Goal: Information Seeking & Learning: Understand process/instructions

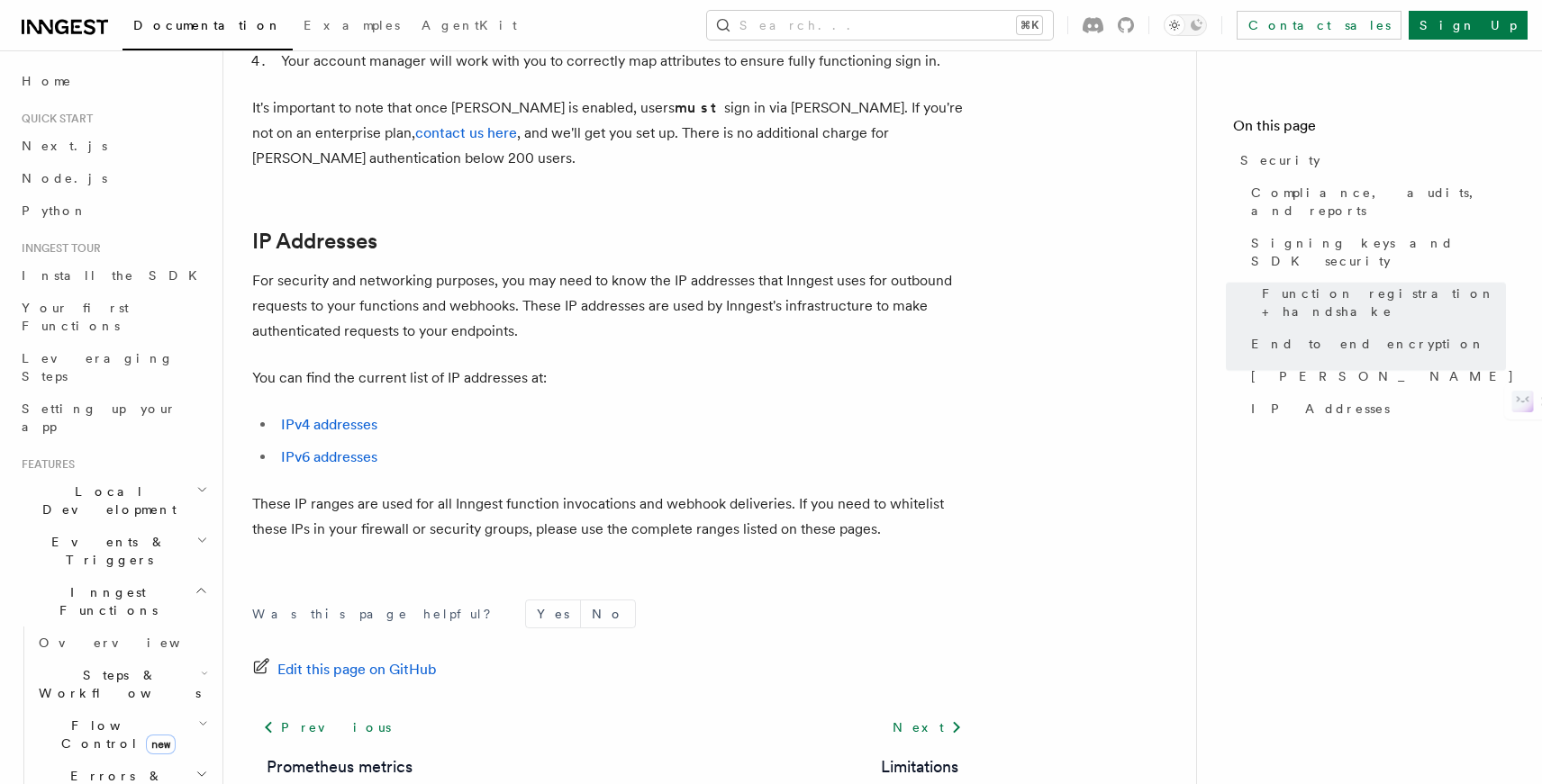
scroll to position [2317, 0]
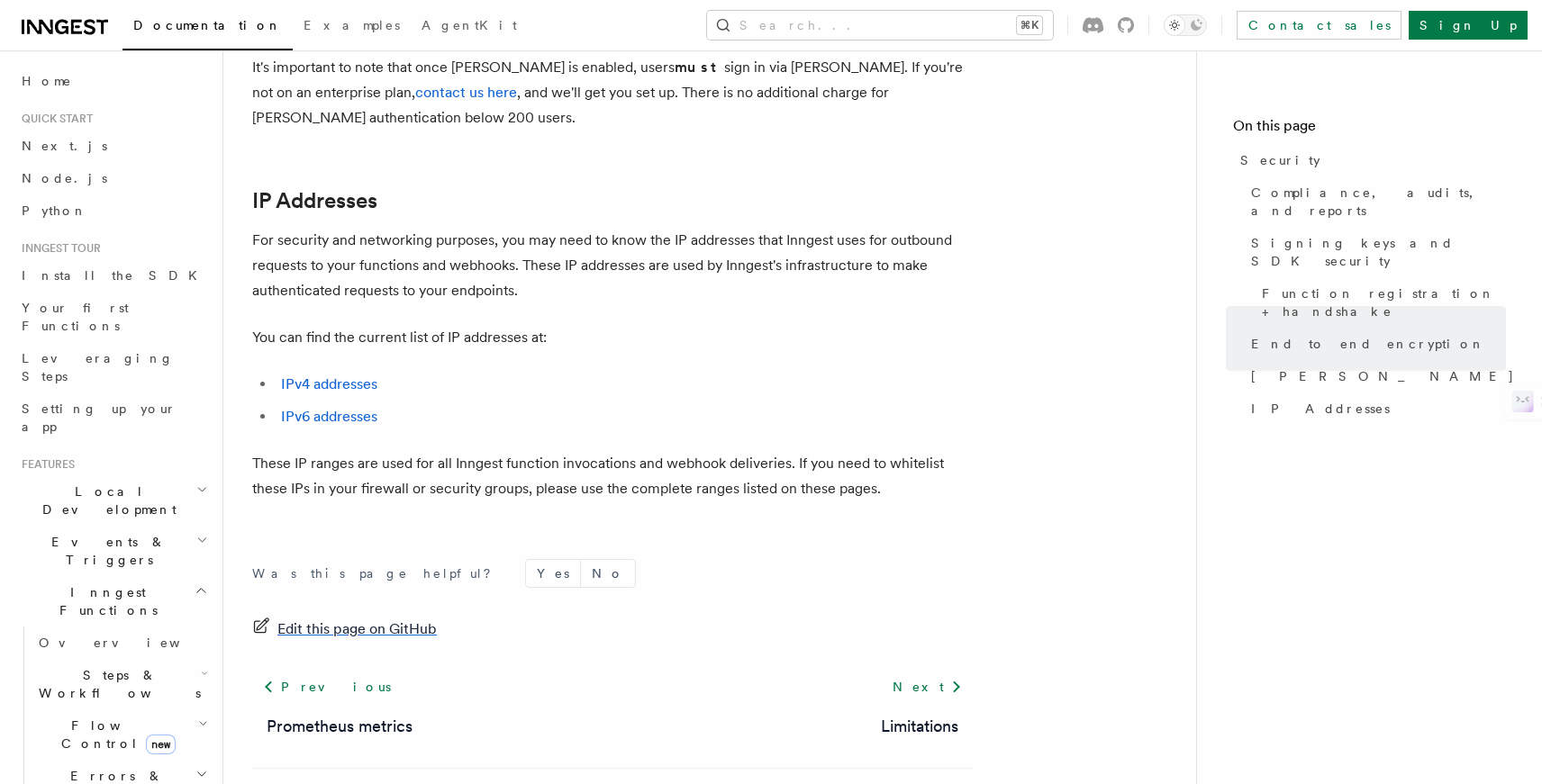
click at [391, 616] on span "Edit this page on GitHub" at bounding box center [357, 629] width 159 height 25
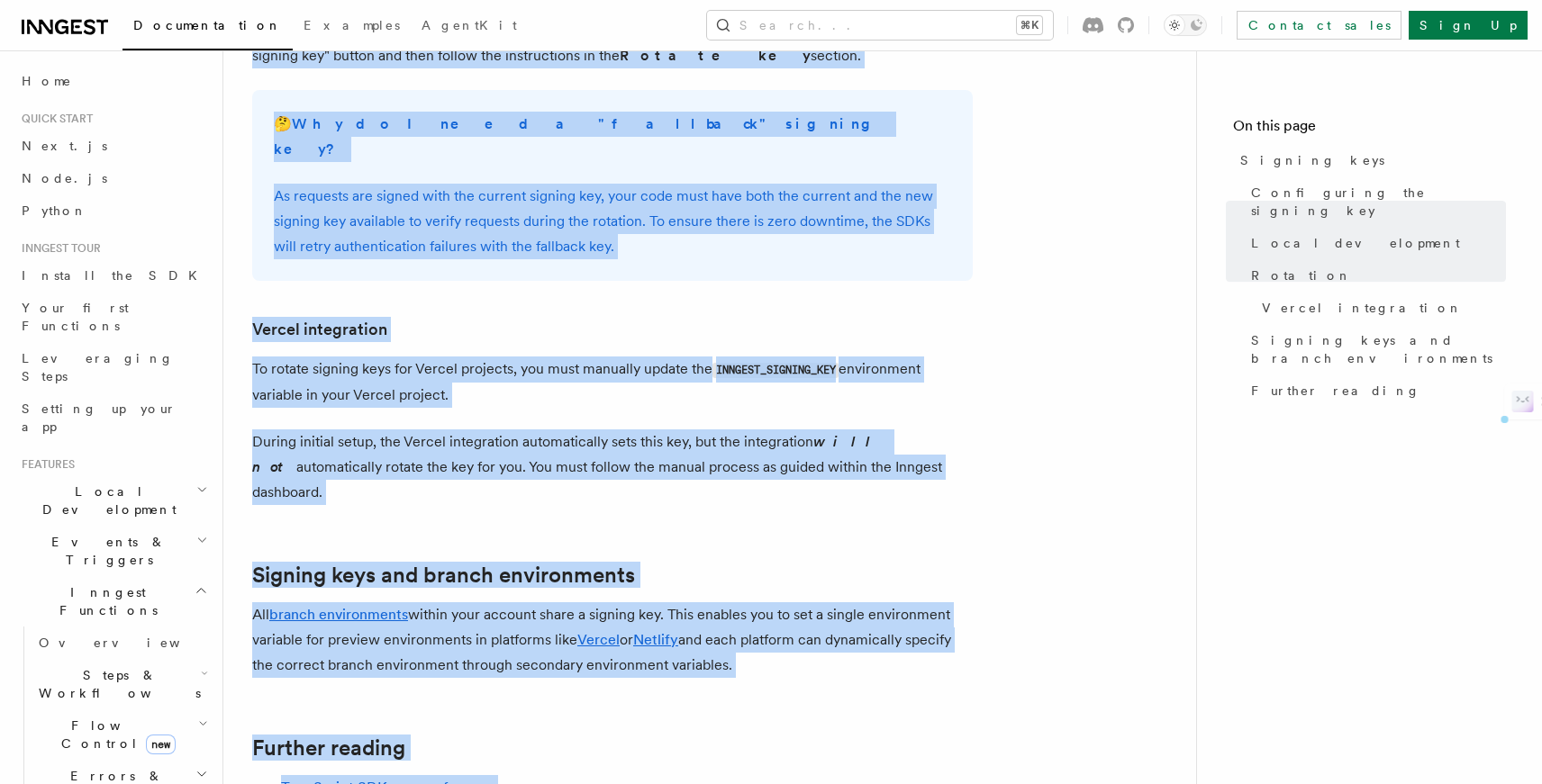
scroll to position [1624, 0]
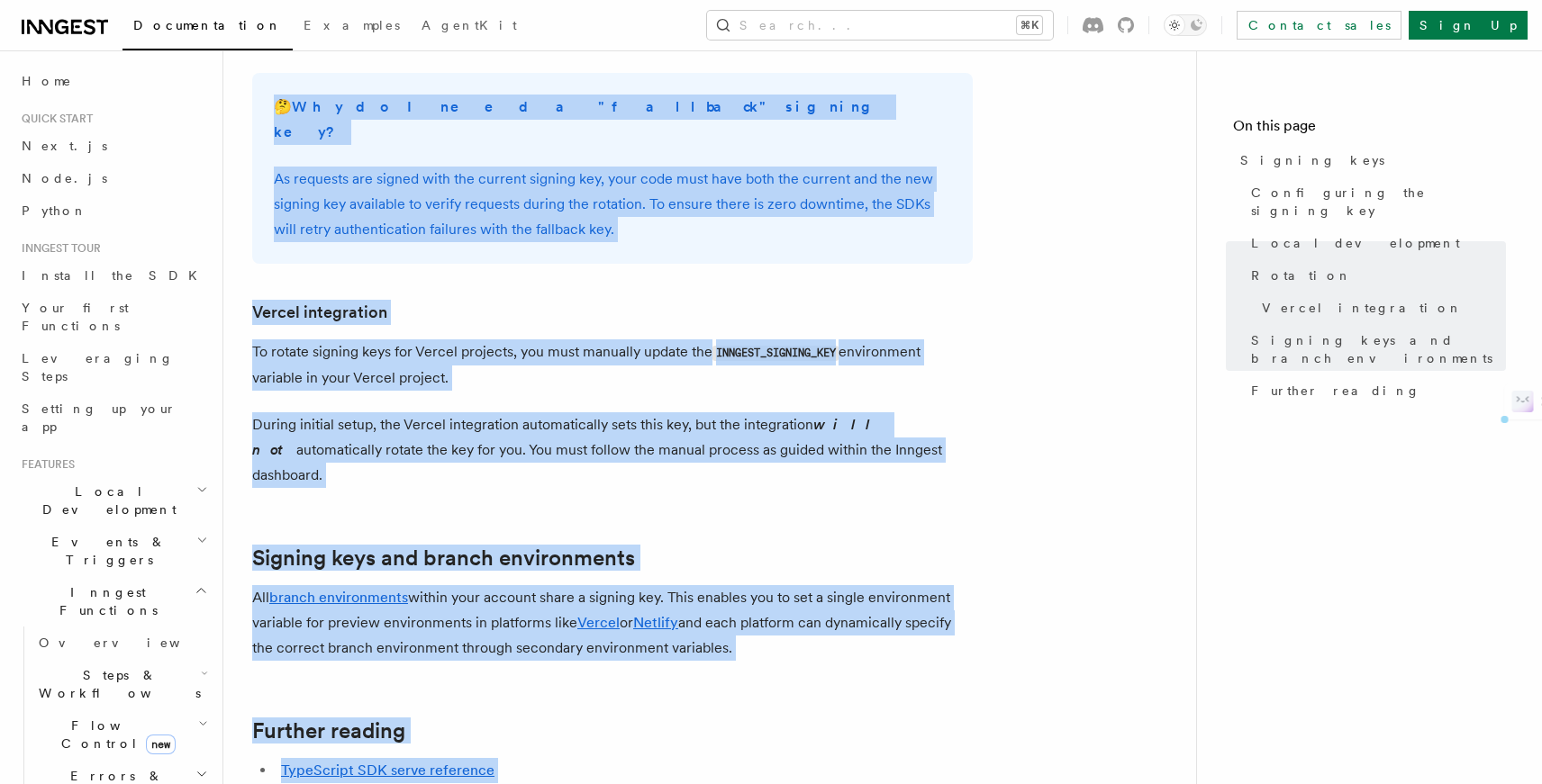
drag, startPoint x: 243, startPoint y: 128, endPoint x: 537, endPoint y: 760, distance: 697.0
copy article "Loremip dolo Sitamet cons adipisc elit se doeius temporincidid utlabor Etdolor …"
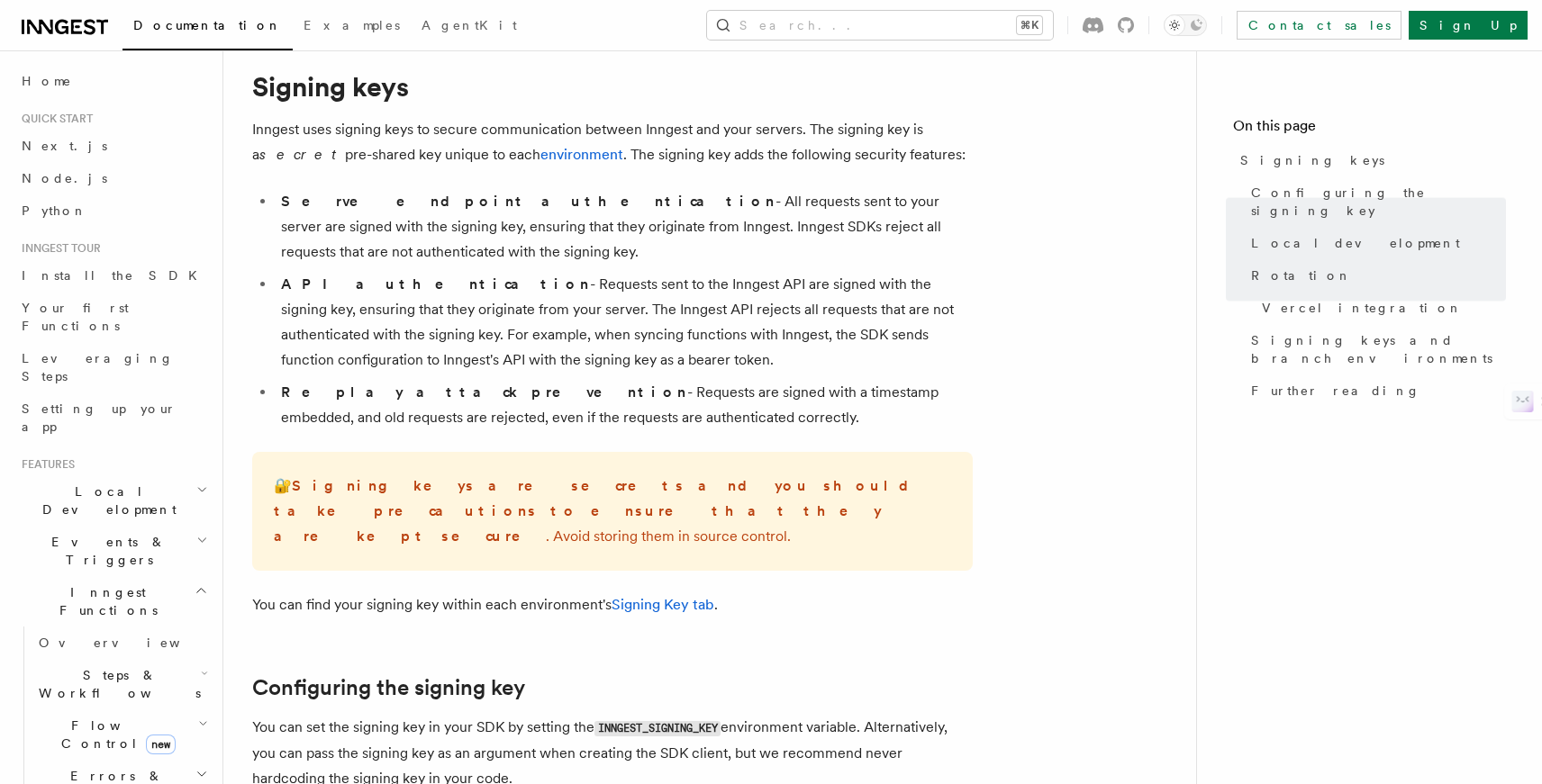
scroll to position [0, 0]
